Goal: Information Seeking & Learning: Find contact information

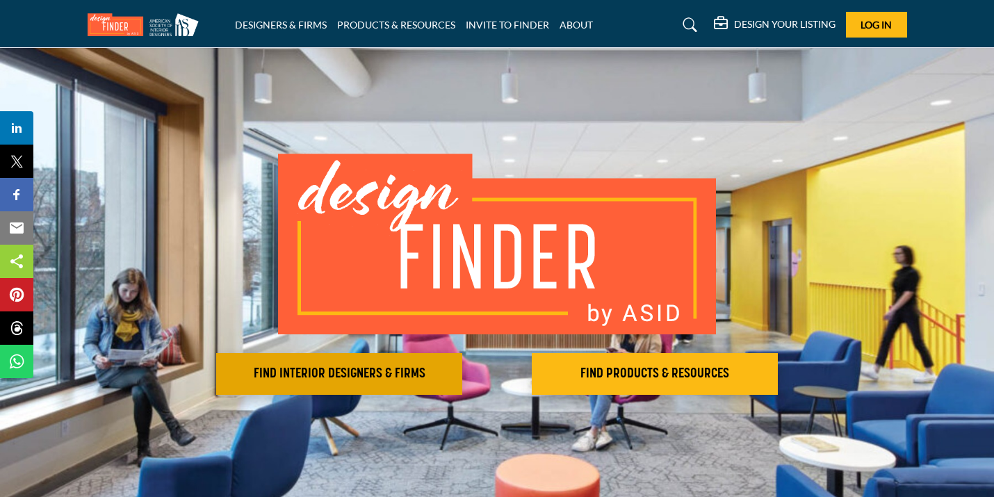
click at [322, 385] on button "FIND INTERIOR DESIGNERS & FIRMS" at bounding box center [339, 374] width 246 height 42
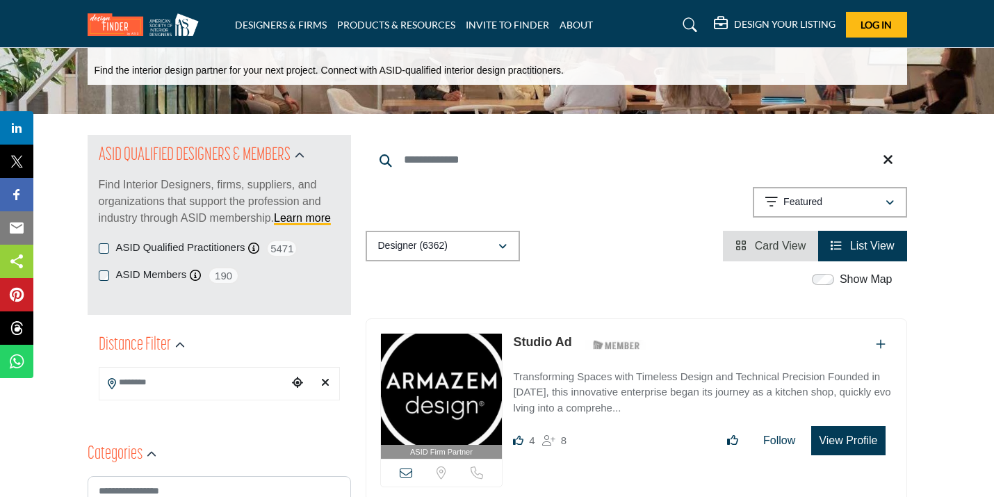
scroll to position [75, 0]
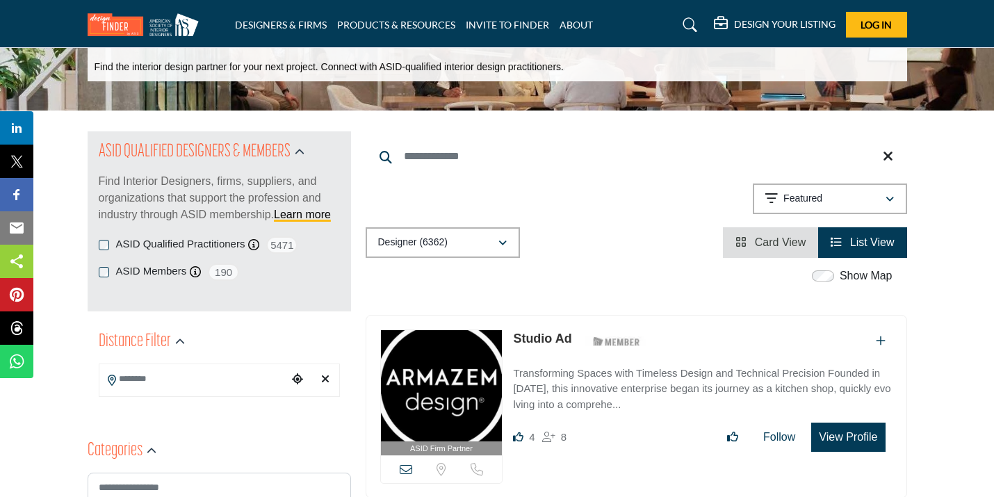
click at [244, 384] on input "Search Location" at bounding box center [193, 379] width 188 height 27
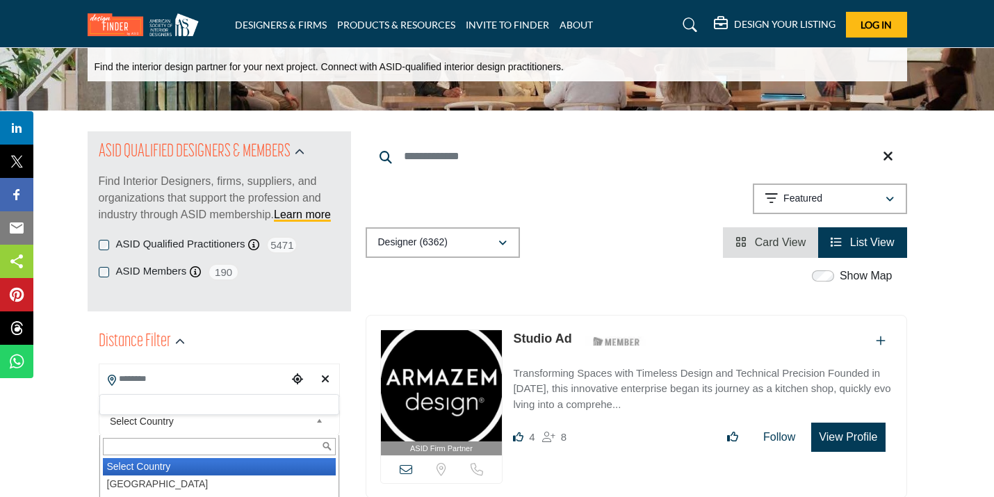
click at [179, 423] on span "Select Country" at bounding box center [210, 421] width 200 height 17
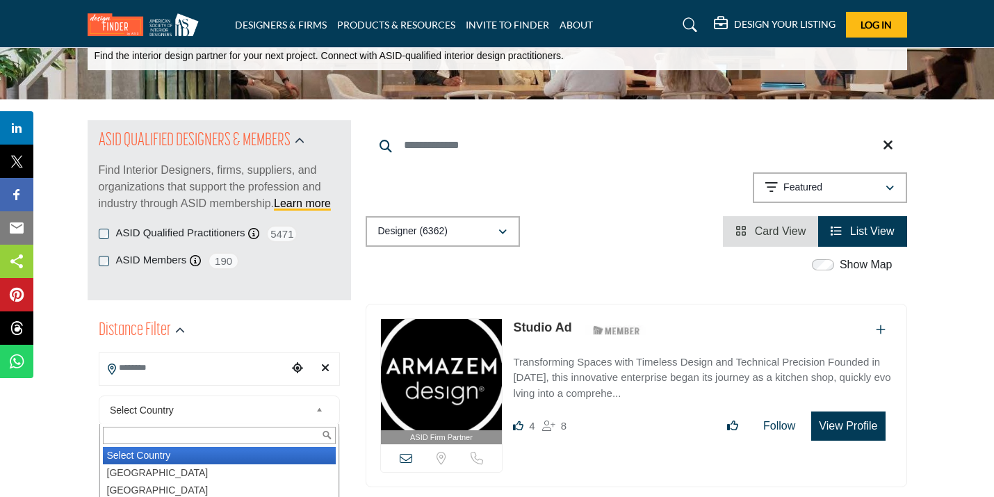
scroll to position [88, 0]
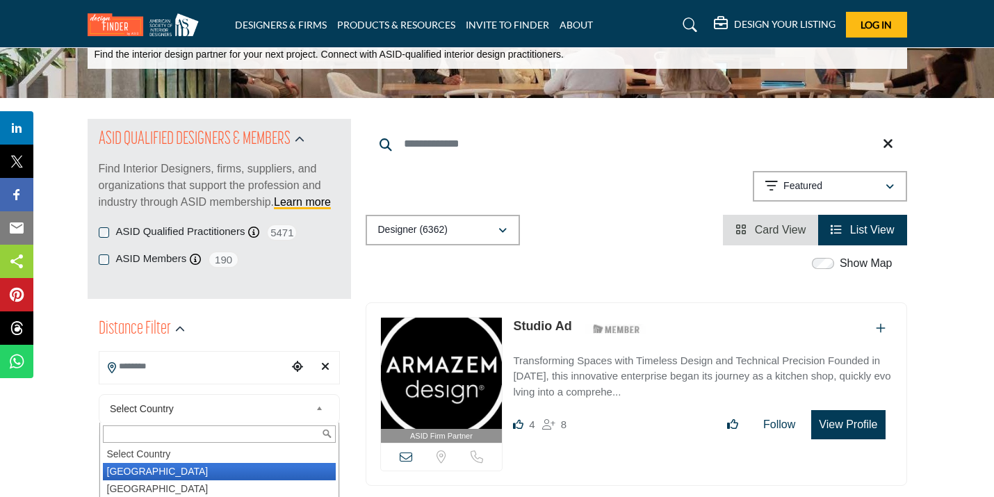
click at [157, 471] on li "United States" at bounding box center [219, 471] width 233 height 17
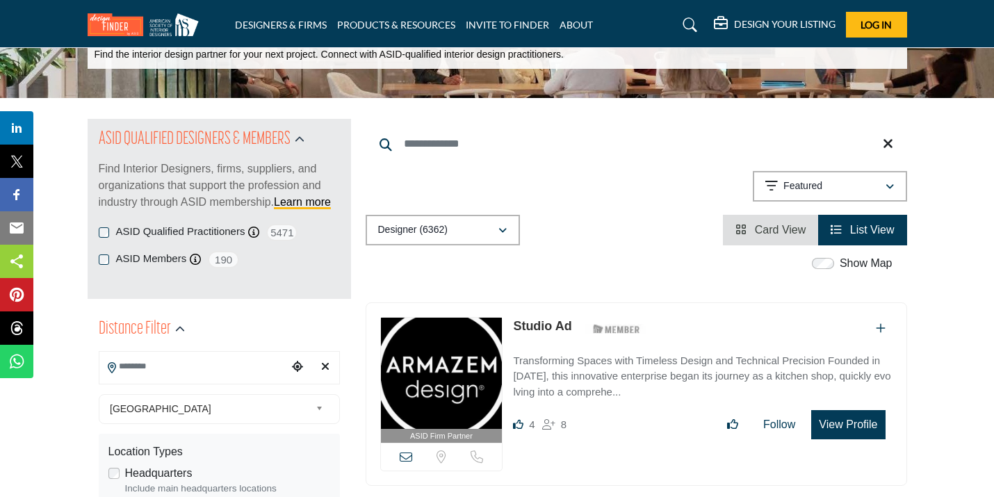
click at [157, 473] on label "Headquarters" at bounding box center [158, 473] width 67 height 17
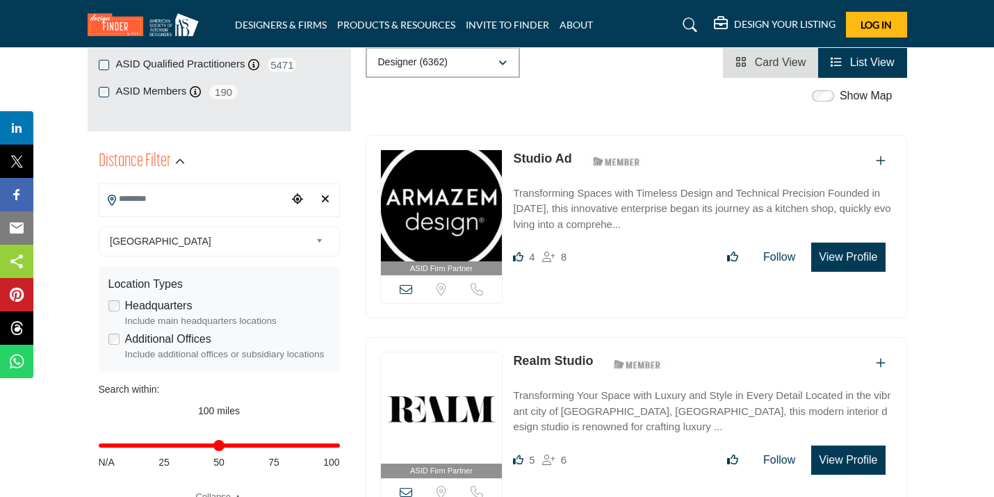
scroll to position [278, 0]
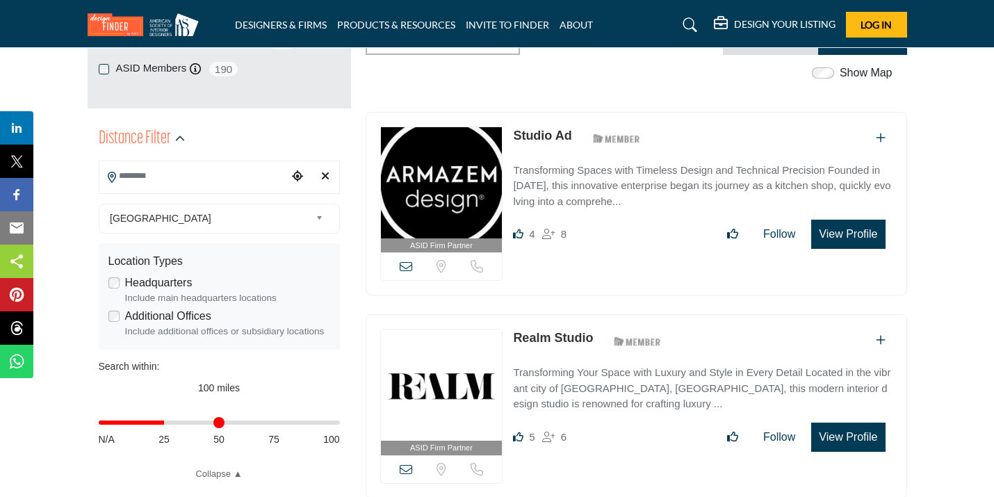
type input "**"
drag, startPoint x: 334, startPoint y: 425, endPoint x: 165, endPoint y: 439, distance: 168.7
click at [166, 436] on div "Distance in miles N/A 25 50 75 100" at bounding box center [219, 429] width 241 height 54
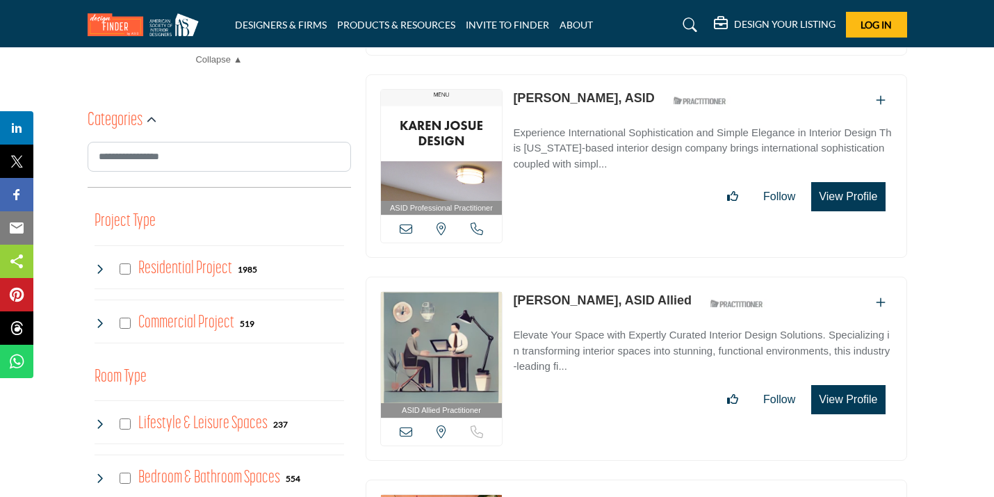
scroll to position [736, 0]
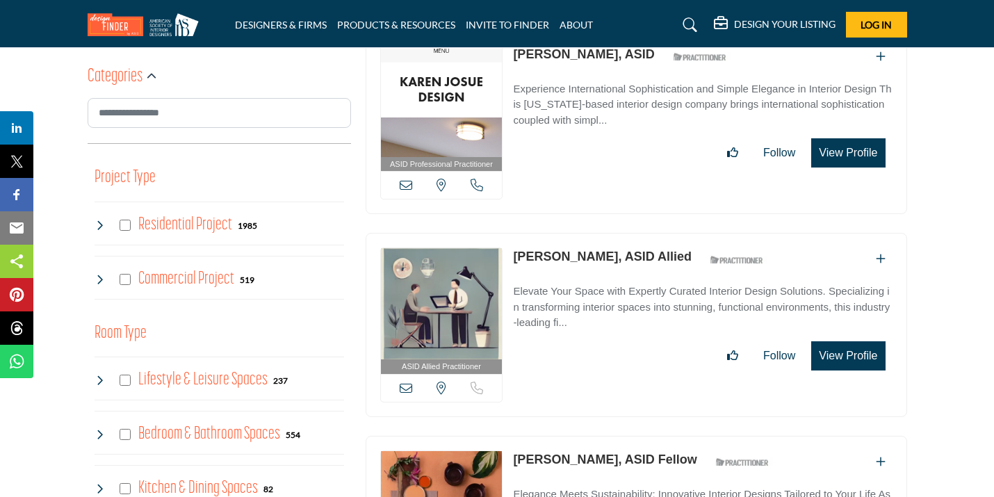
click at [623, 252] on link "Joann Genova, ASID Allied" at bounding box center [602, 257] width 179 height 14
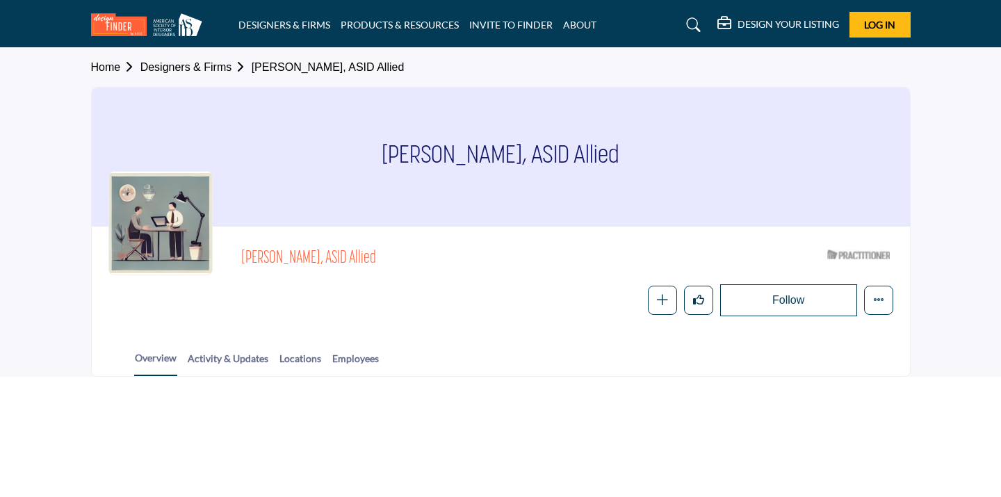
click at [439, 395] on html "DESIGNERS & FIRMS PRODUCTS & RESOURCES INVITE TO FINDER ABOUT" at bounding box center [500, 248] width 1001 height 497
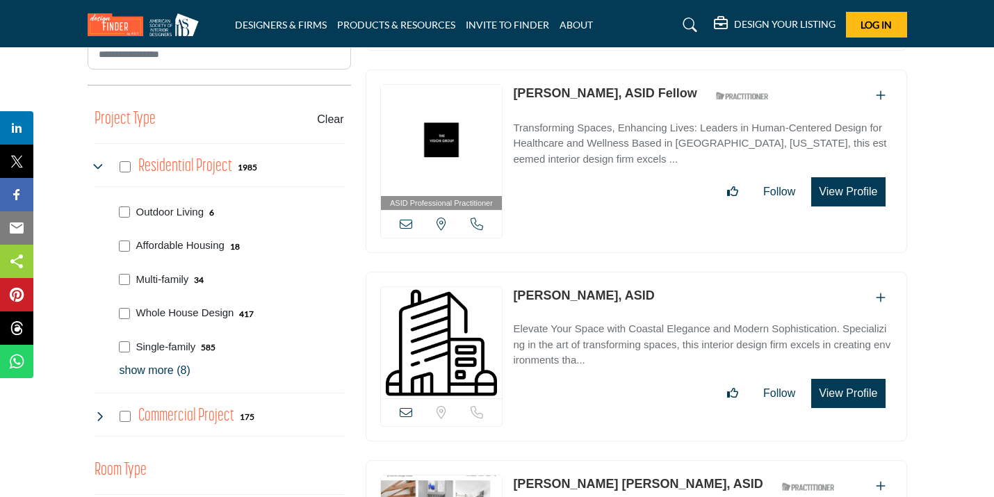
scroll to position [796, 0]
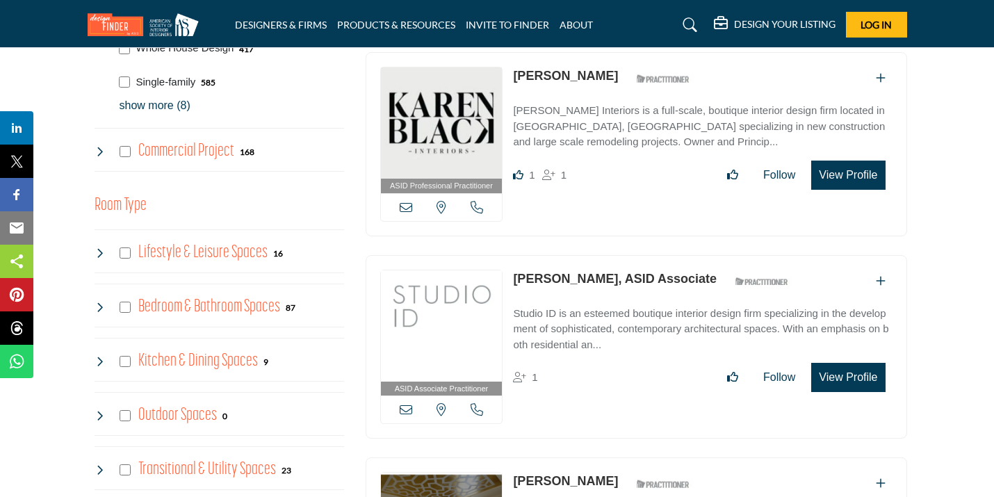
scroll to position [1060, 0]
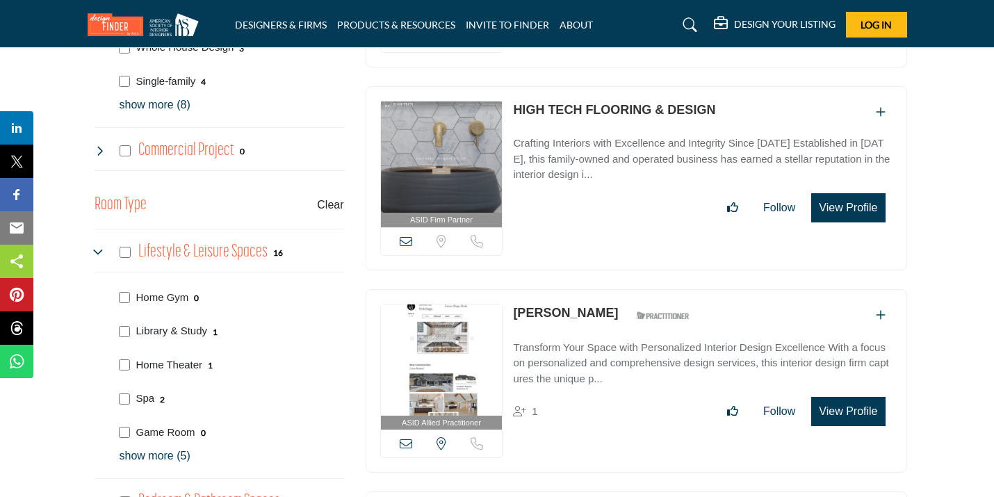
scroll to position [1067, 0]
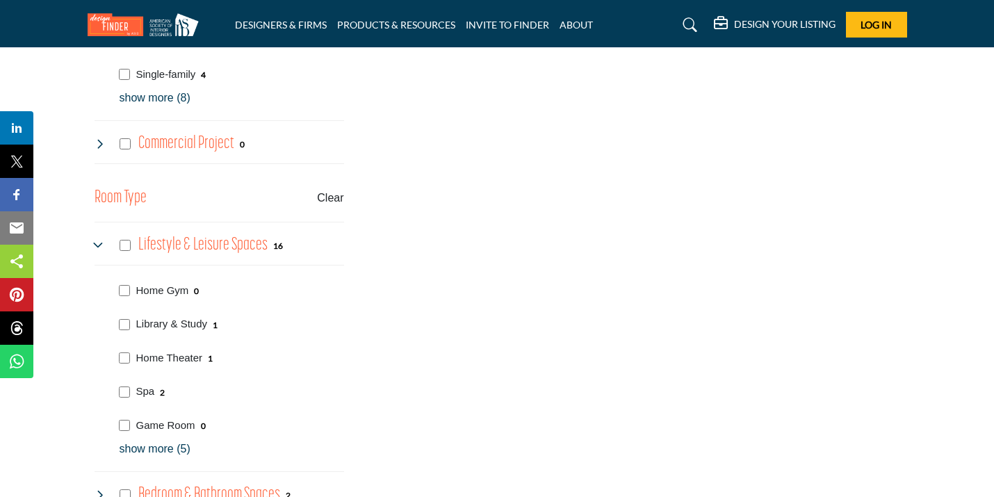
click at [127, 318] on div "Library & Study 1" at bounding box center [229, 323] width 230 height 34
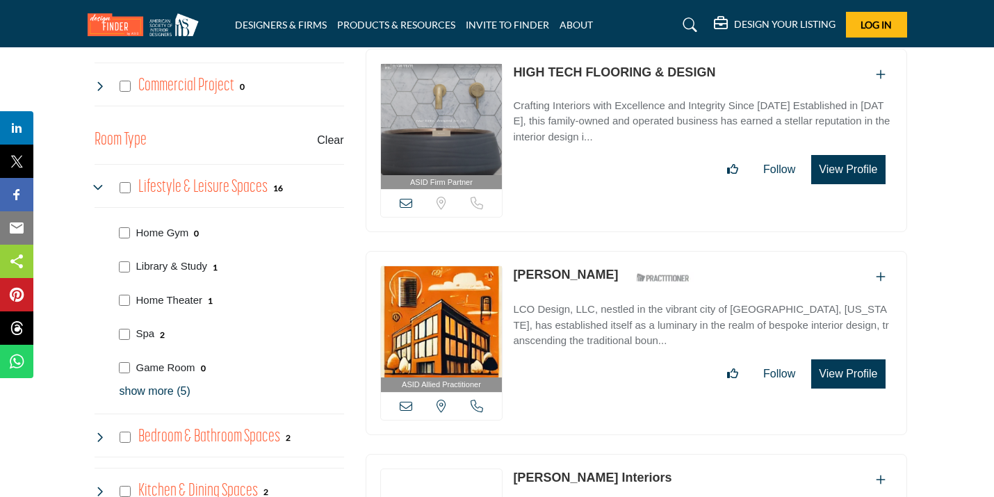
scroll to position [1137, 0]
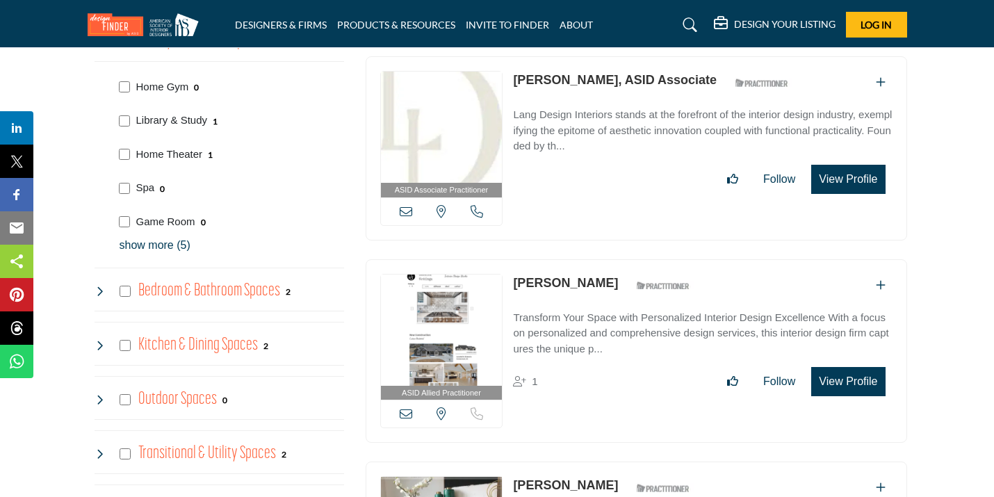
scroll to position [1272, 0]
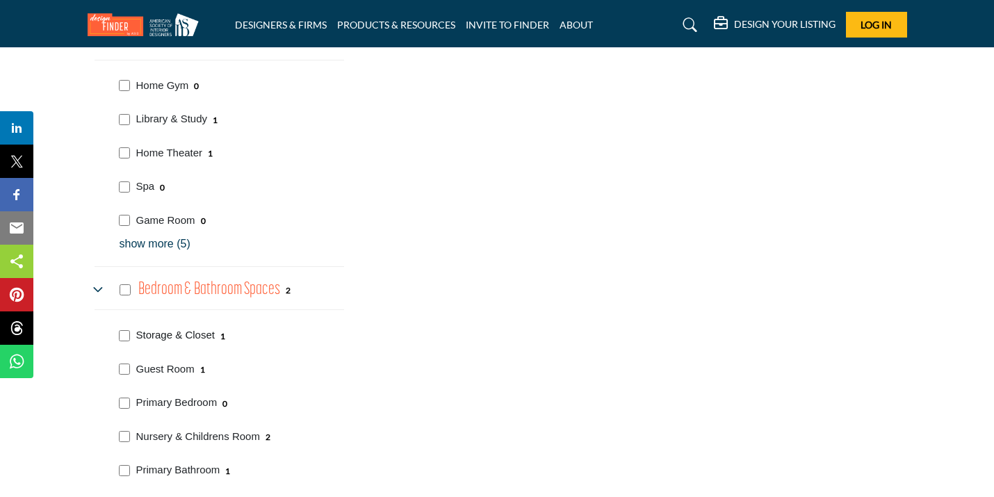
scroll to position [1321, 0]
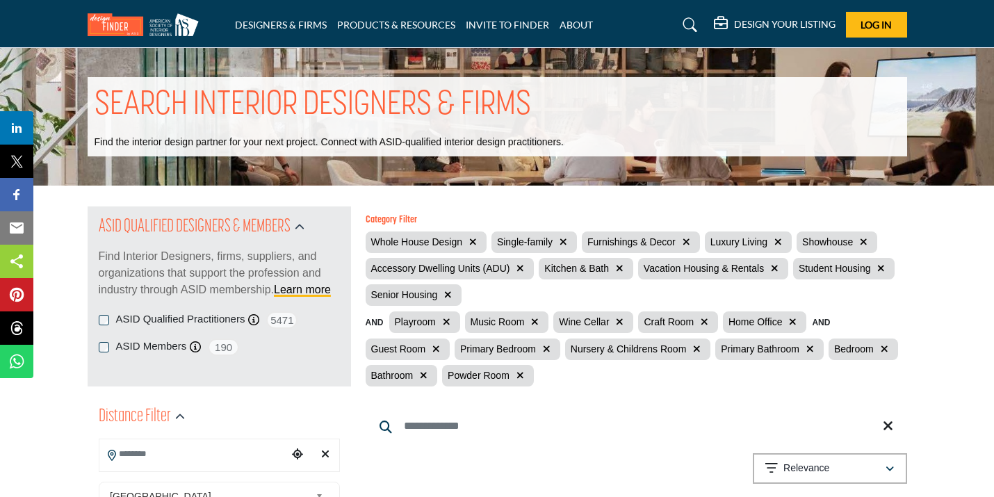
click at [115, 26] on img at bounding box center [147, 24] width 118 height 23
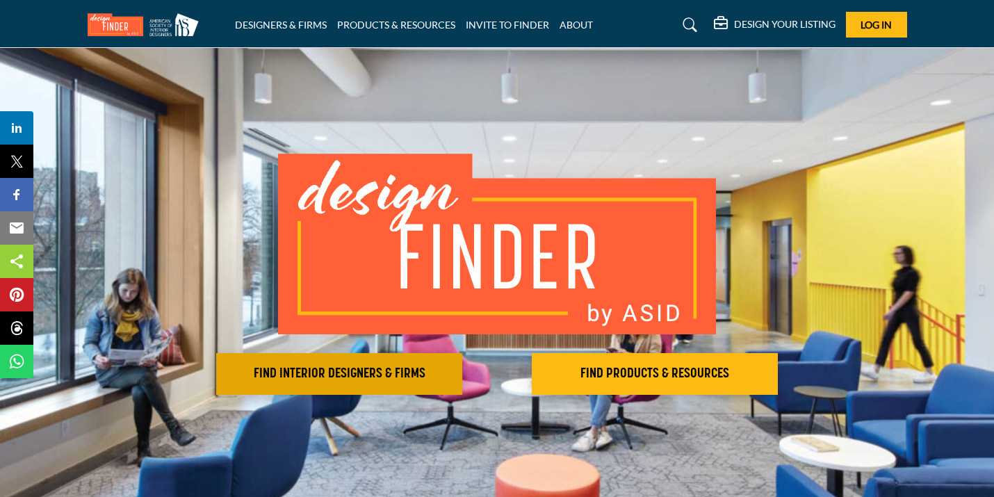
click at [373, 375] on h2 "FIND INTERIOR DESIGNERS & FIRMS" at bounding box center [339, 374] width 238 height 17
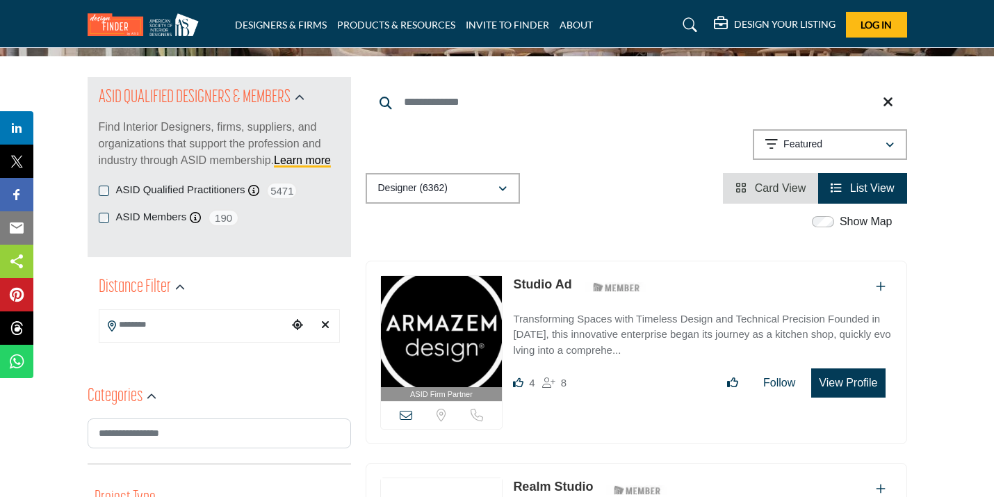
click at [856, 218] on label "Show Map" at bounding box center [866, 221] width 53 height 17
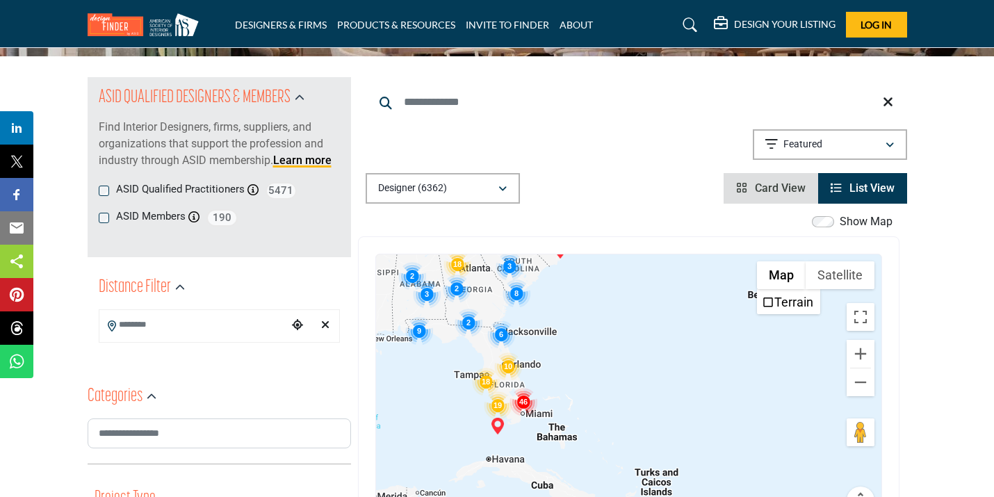
click at [774, 340] on div at bounding box center [628, 392] width 505 height 277
click at [774, 341] on div at bounding box center [628, 392] width 505 height 277
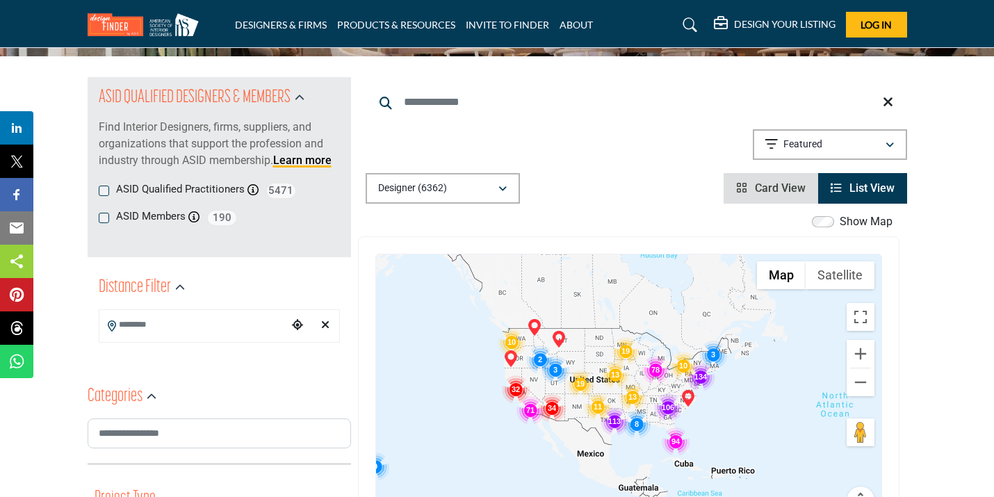
click at [900, 390] on div "Show Map Map is currently hidden. Toggle the switch above to show the map. ← Mo…" at bounding box center [636, 381] width 541 height 336
click at [885, 389] on div "← Move left → Move right ↑ Move up ↓ Move down + Zoom in - Zoom out Home Jump l…" at bounding box center [628, 392] width 541 height 313
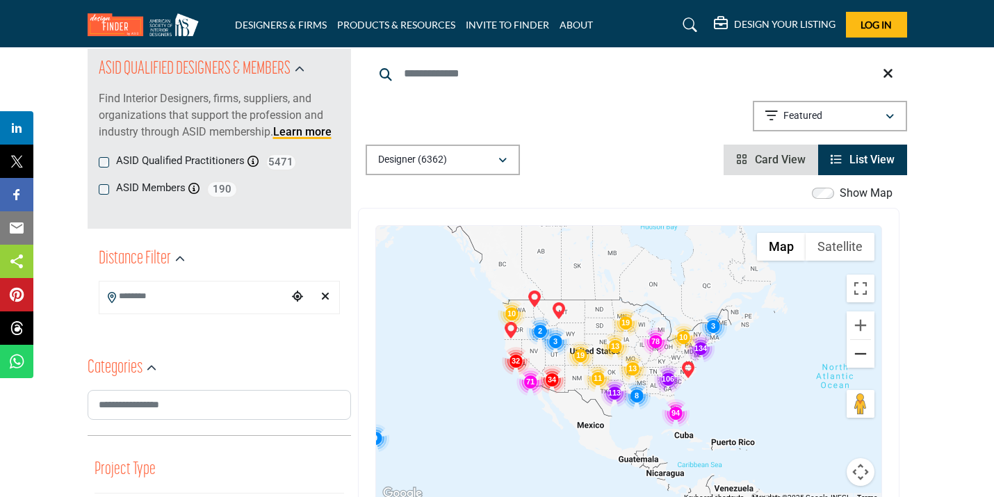
scroll to position [163, 0]
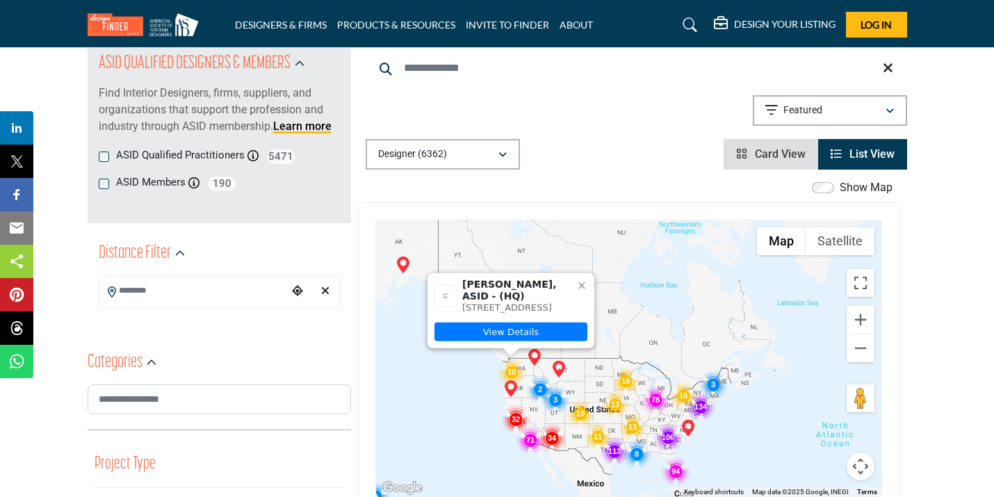
click at [511, 420] on img "Cluster of 32 locations (32 HQ, 0 Branches)\aClick to view companies" at bounding box center [516, 419] width 28 height 28
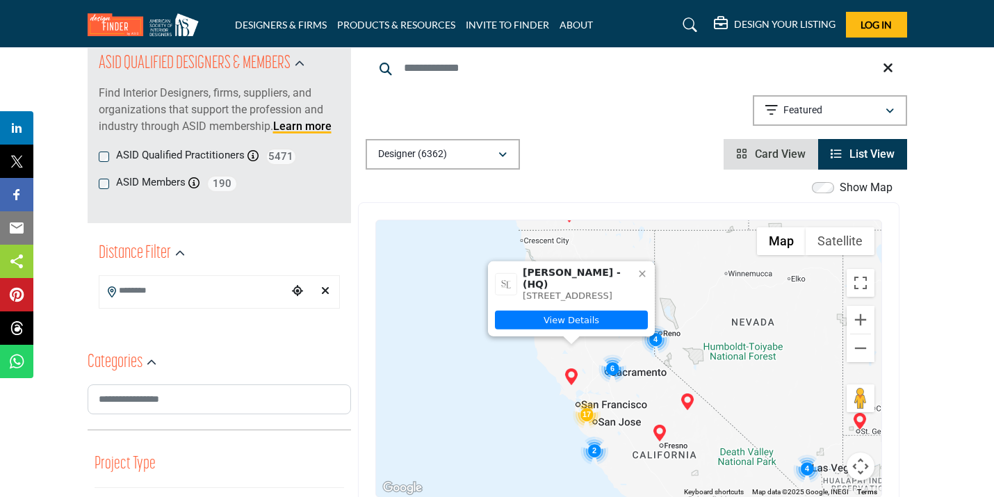
click at [588, 415] on img "Cluster of 17 locations (17 HQ, 0 Branches)\aClick to view companies" at bounding box center [587, 414] width 28 height 28
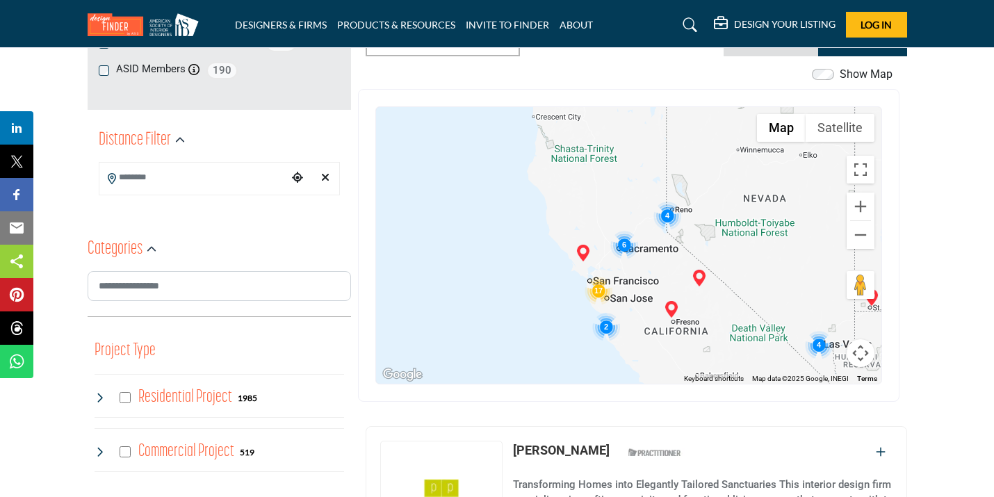
scroll to position [286, 0]
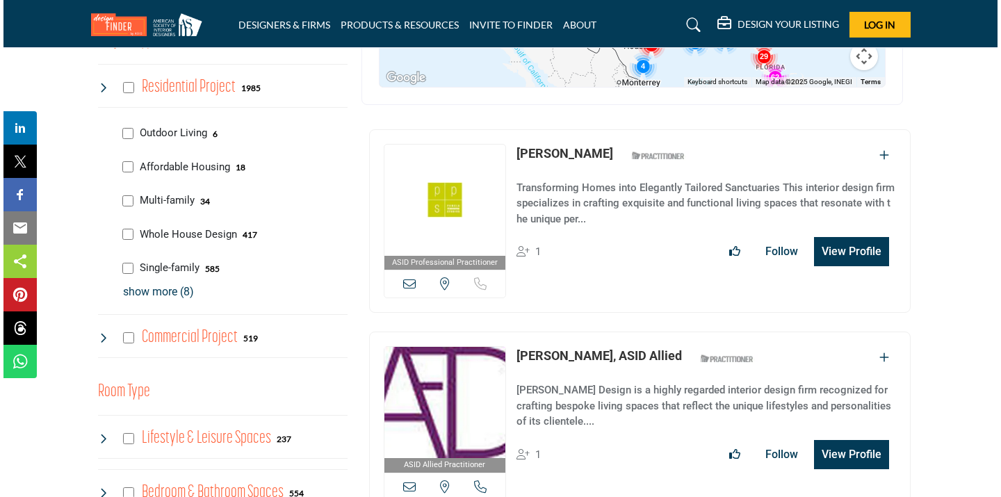
scroll to position [588, 0]
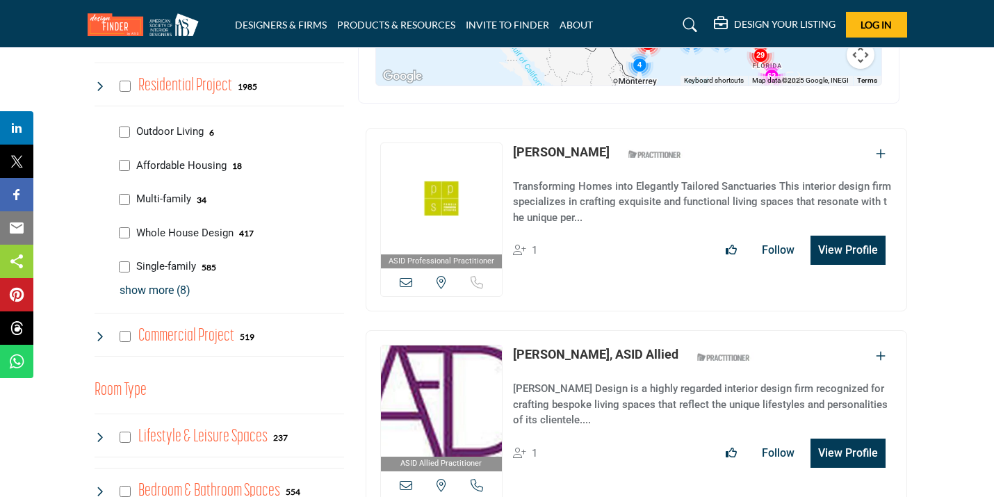
click at [843, 252] on button "View Profile" at bounding box center [847, 250] width 75 height 29
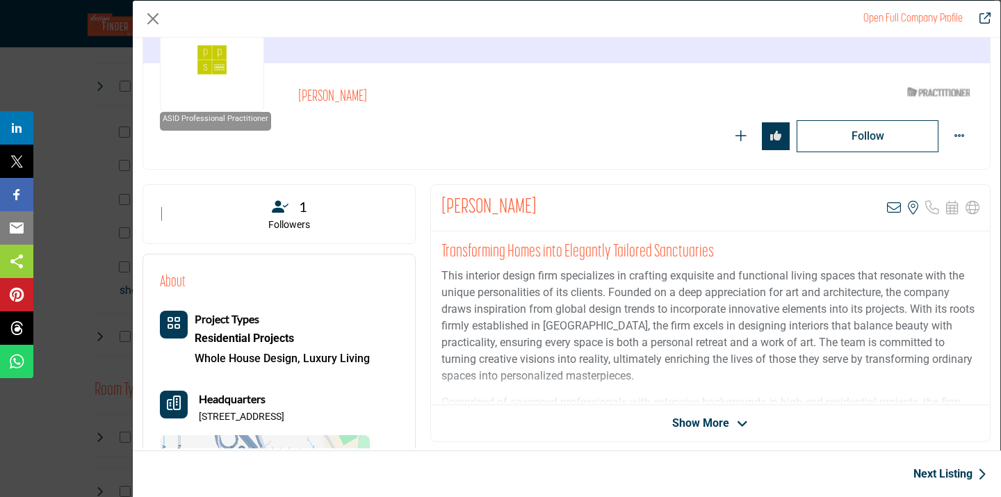
scroll to position [129, 0]
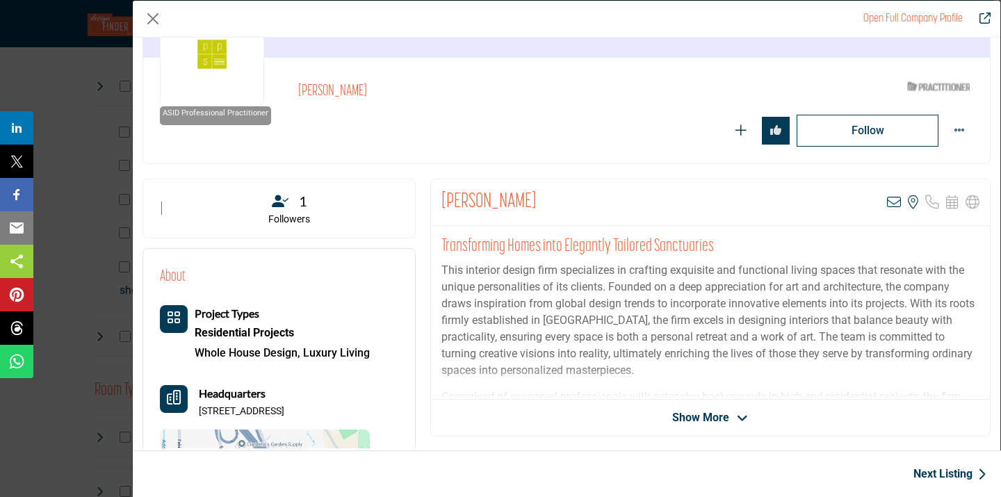
click at [737, 414] on icon "Company Data Modal" at bounding box center [742, 418] width 11 height 13
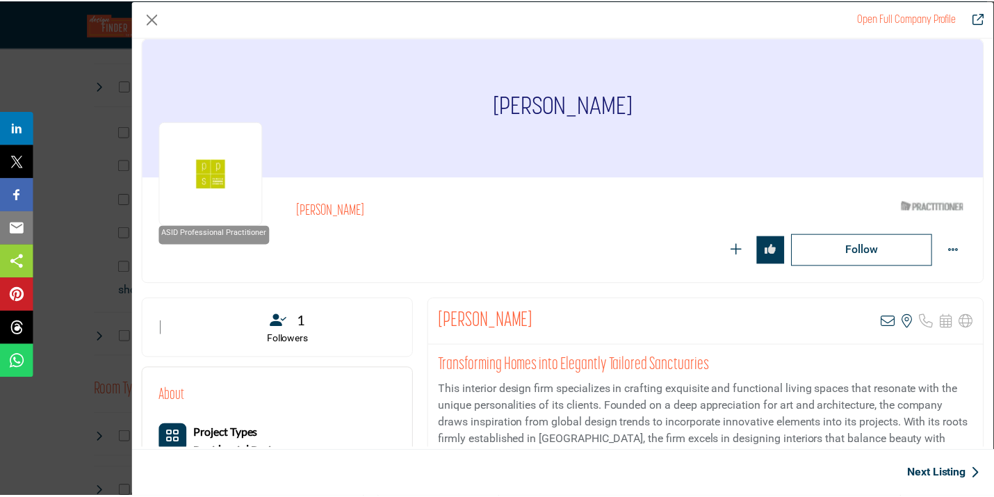
scroll to position [0, 0]
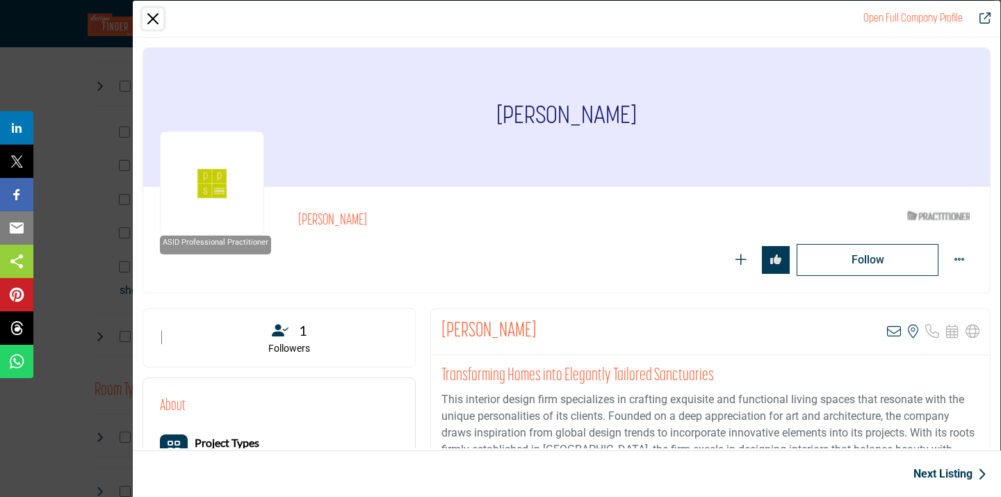
click at [152, 19] on button "Close" at bounding box center [152, 18] width 21 height 21
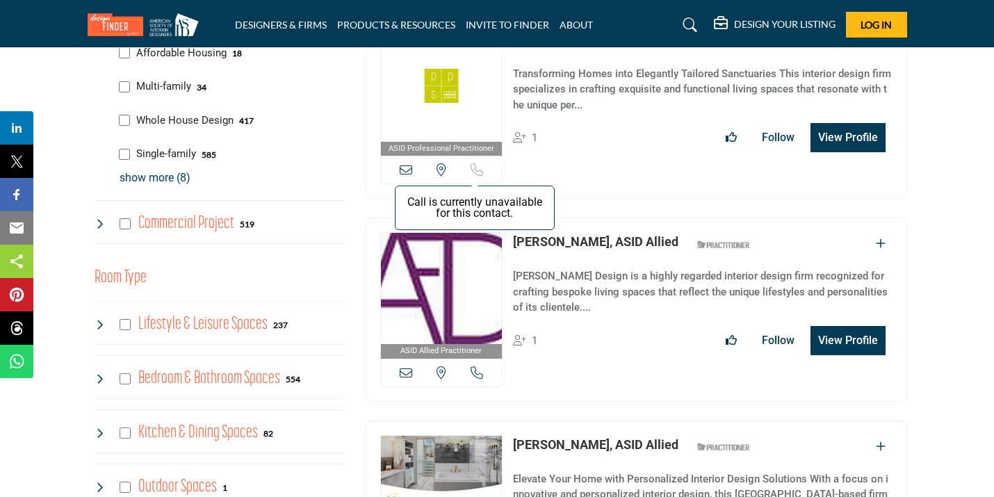
scroll to position [705, 0]
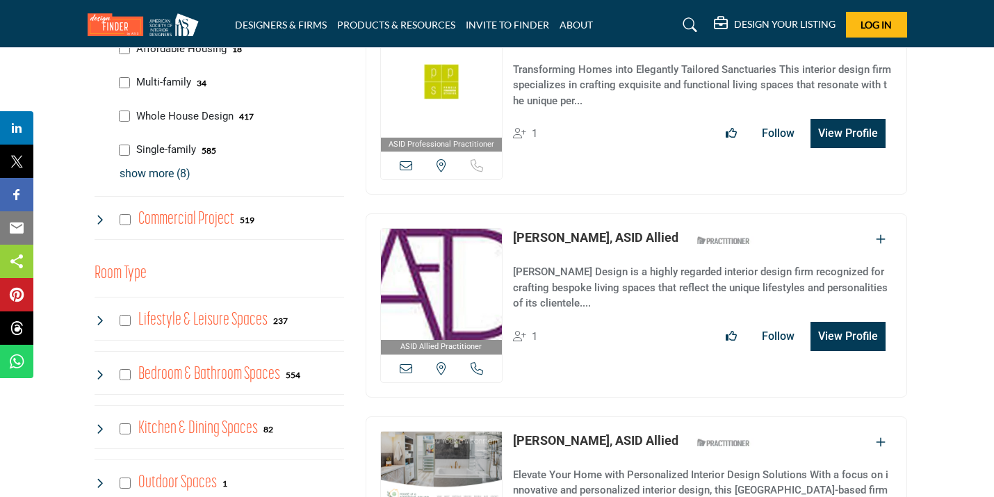
click at [450, 332] on img at bounding box center [442, 284] width 122 height 111
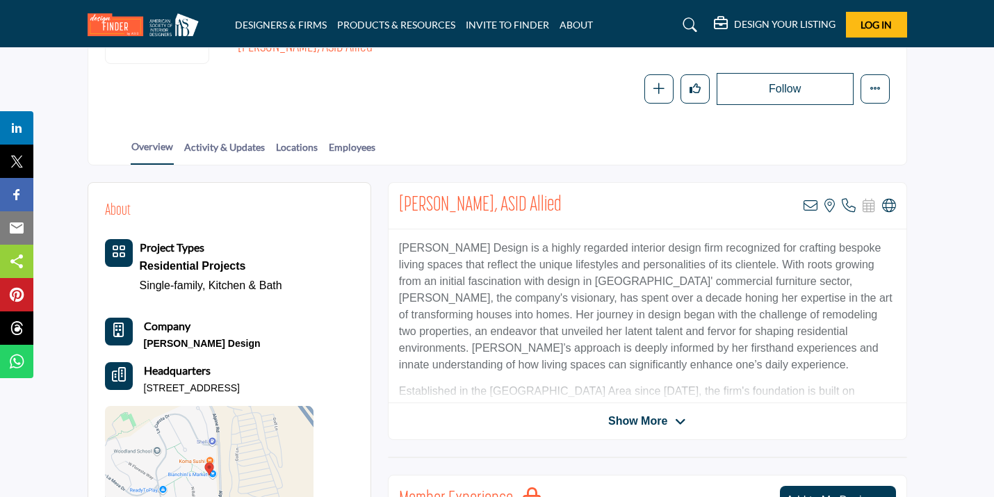
scroll to position [176, 0]
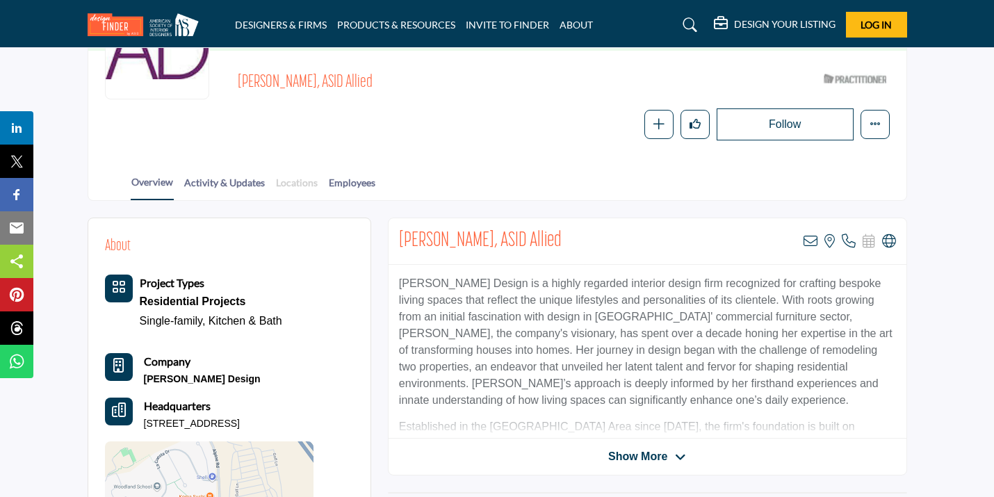
click at [298, 178] on link "Locations" at bounding box center [296, 187] width 43 height 24
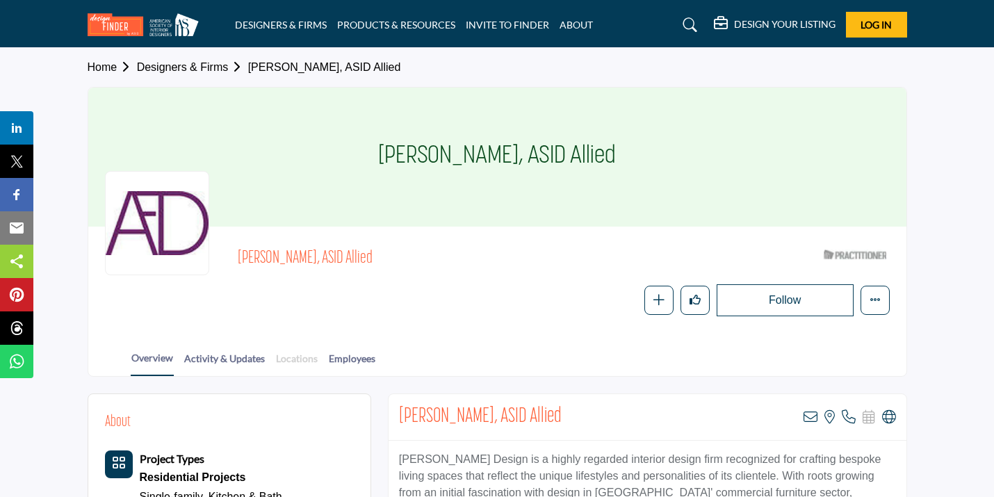
click at [303, 359] on link "Locations" at bounding box center [296, 363] width 43 height 24
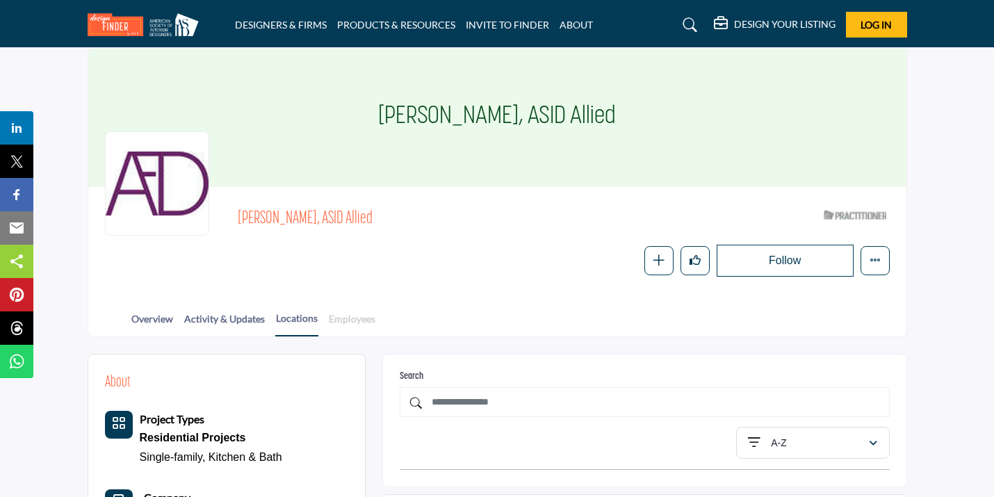
click at [356, 318] on link "Employees" at bounding box center [352, 323] width 48 height 24
